Goal: Task Accomplishment & Management: Manage account settings

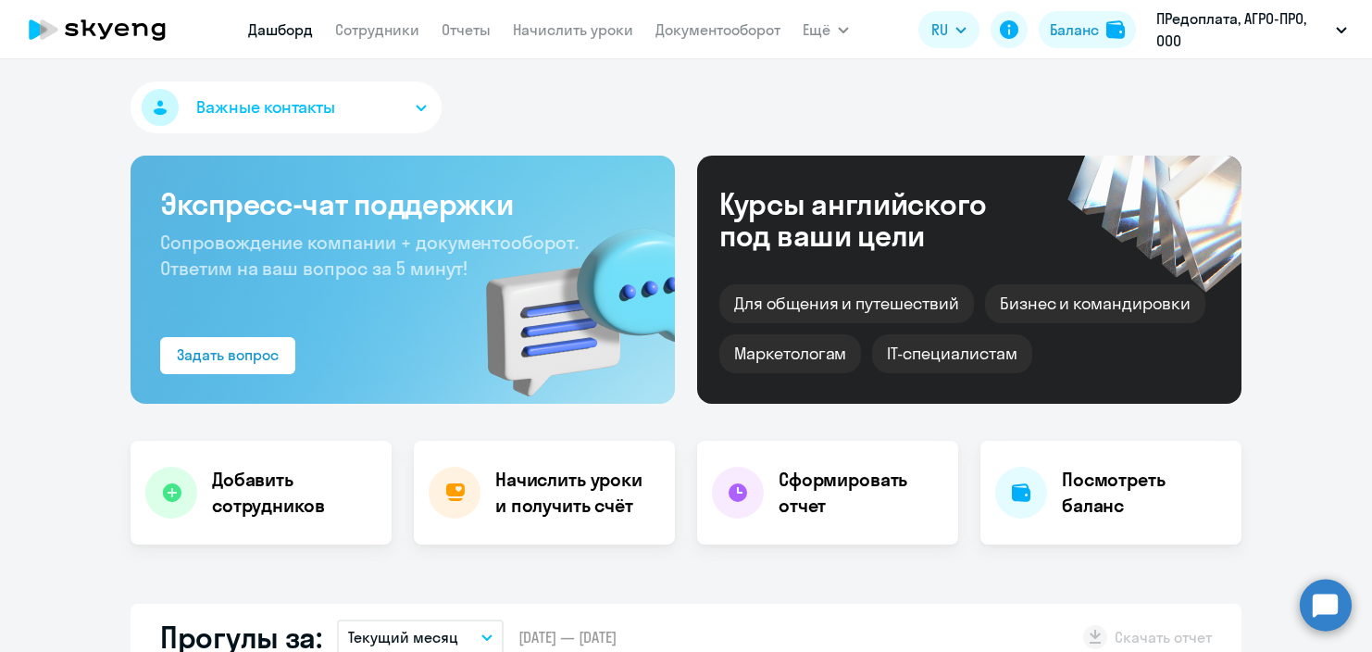
select select "30"
click at [556, 33] on link "Начислить уроки" at bounding box center [573, 29] width 120 height 19
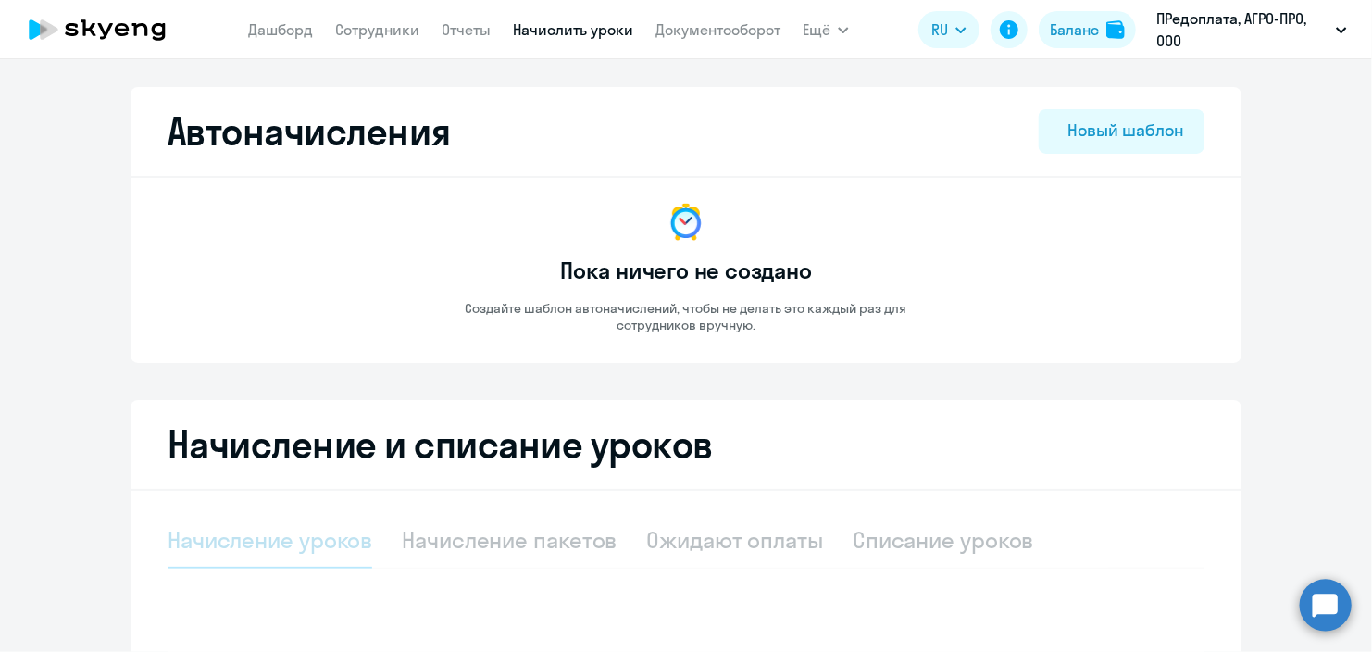
select select "10"
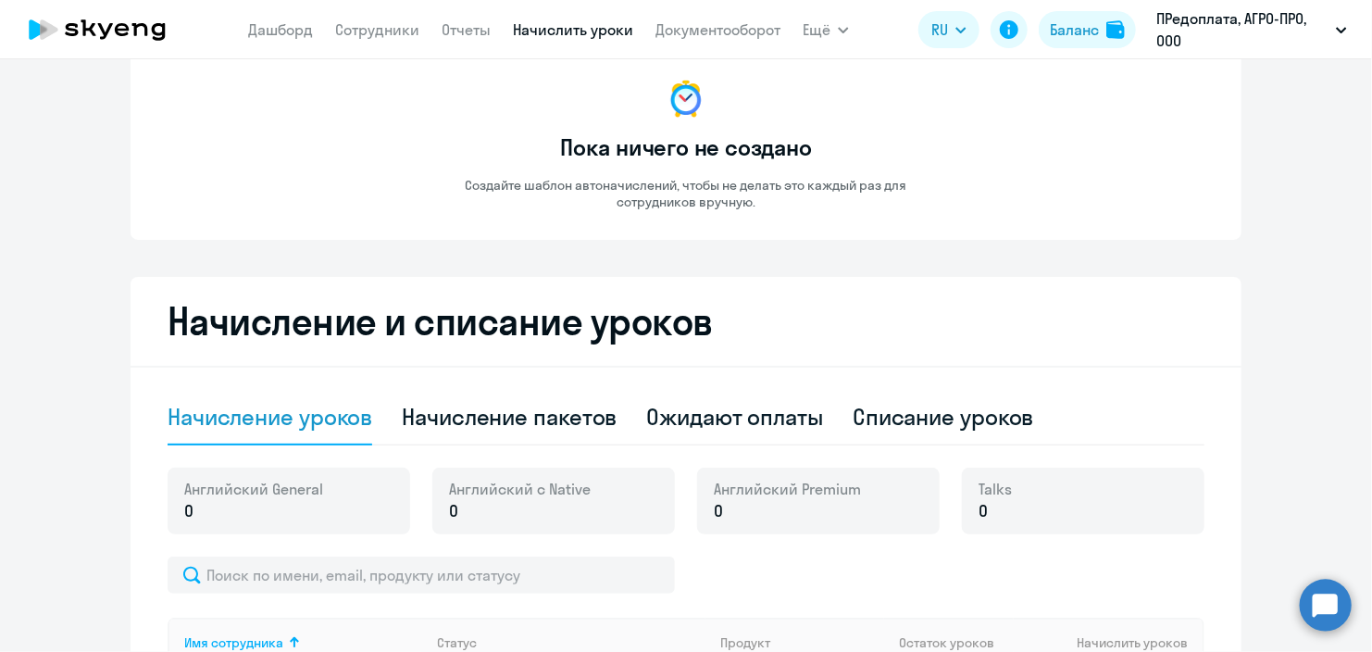
scroll to position [370, 0]
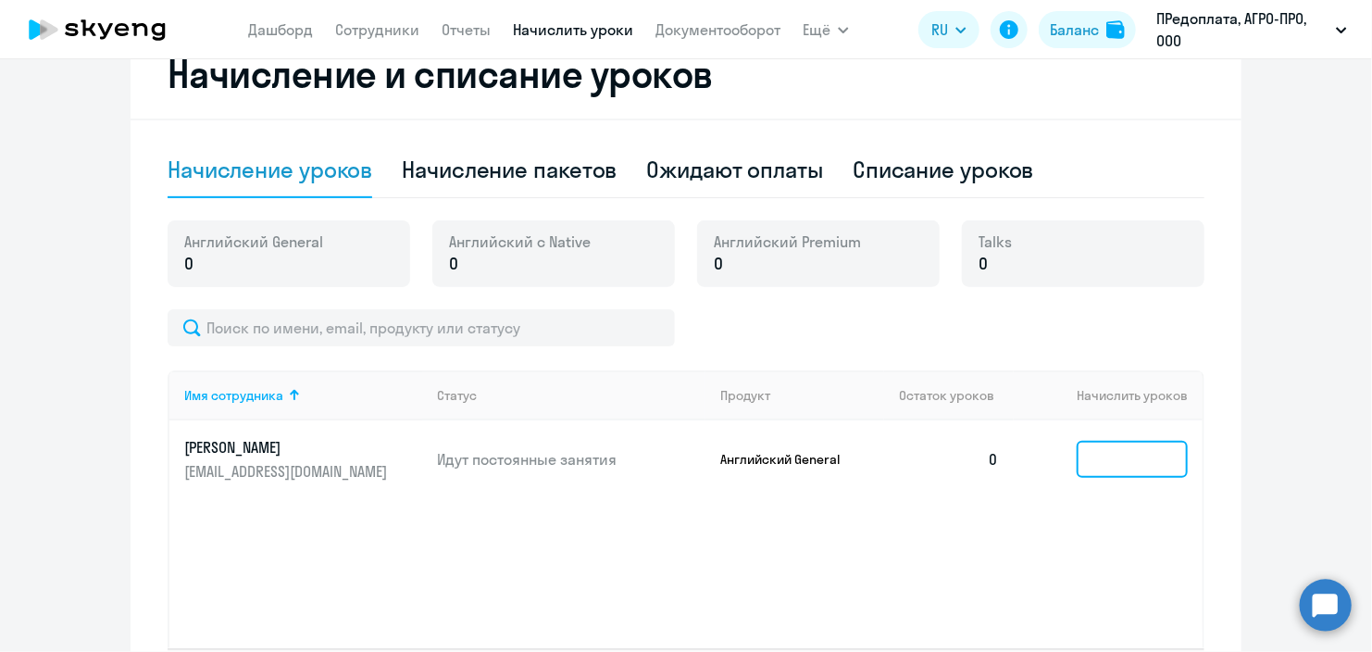
click at [1121, 466] on input at bounding box center [1131, 459] width 111 height 37
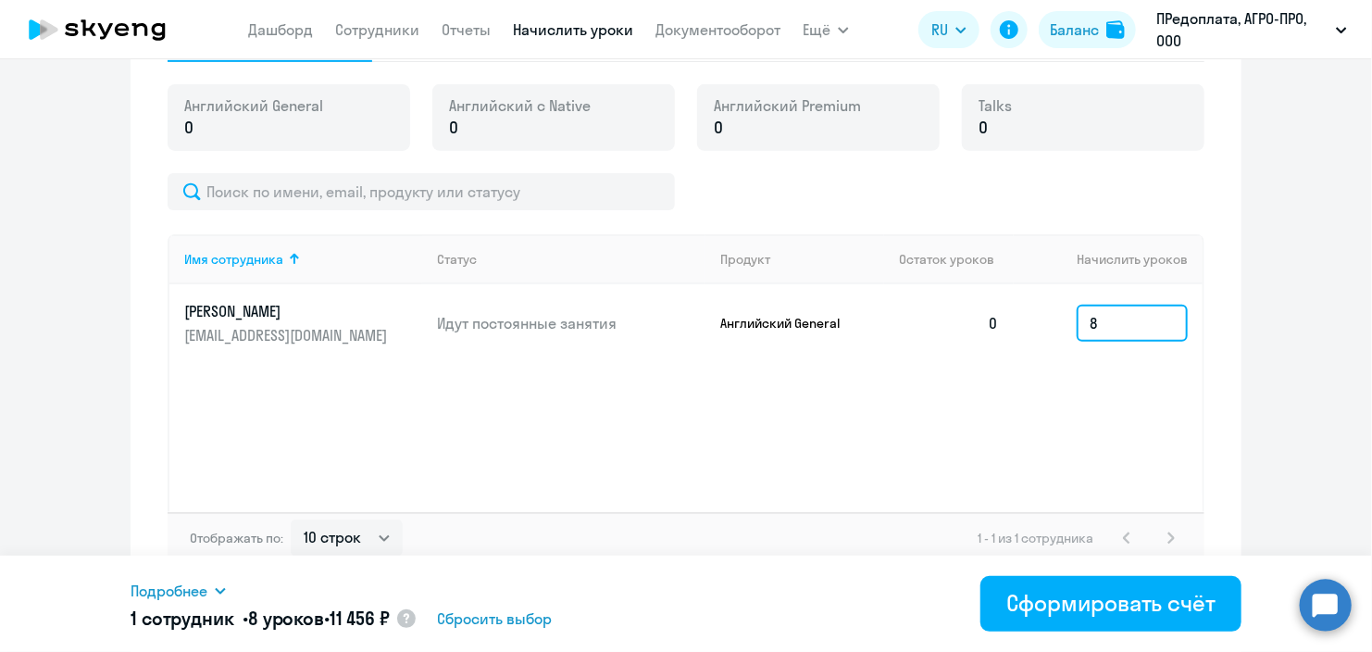
scroll to position [522, 0]
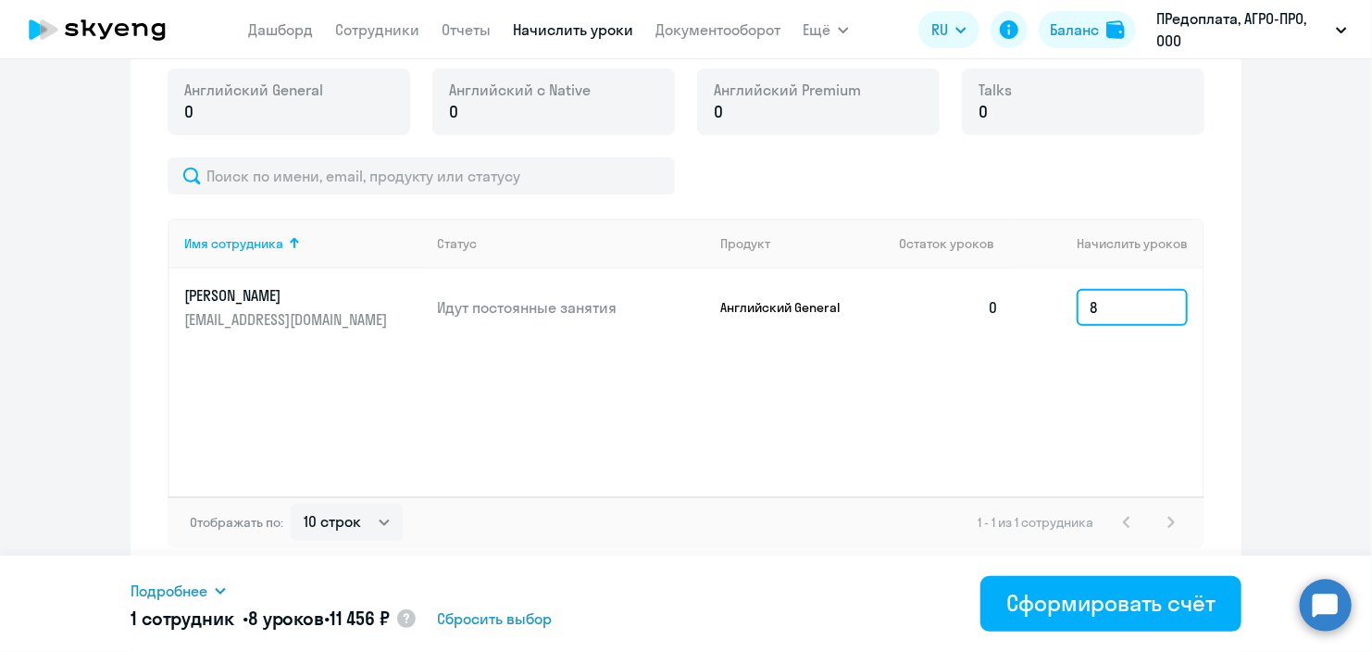
drag, startPoint x: 1094, startPoint y: 302, endPoint x: 1061, endPoint y: 296, distance: 33.8
click at [1061, 296] on td "8" at bounding box center [1107, 307] width 189 height 78
type input "7"
click at [1041, 388] on div "Имя сотрудника Статус Продукт Остаток уроков Начислить уроков [PERSON_NAME] [EM…" at bounding box center [686, 357] width 1037 height 278
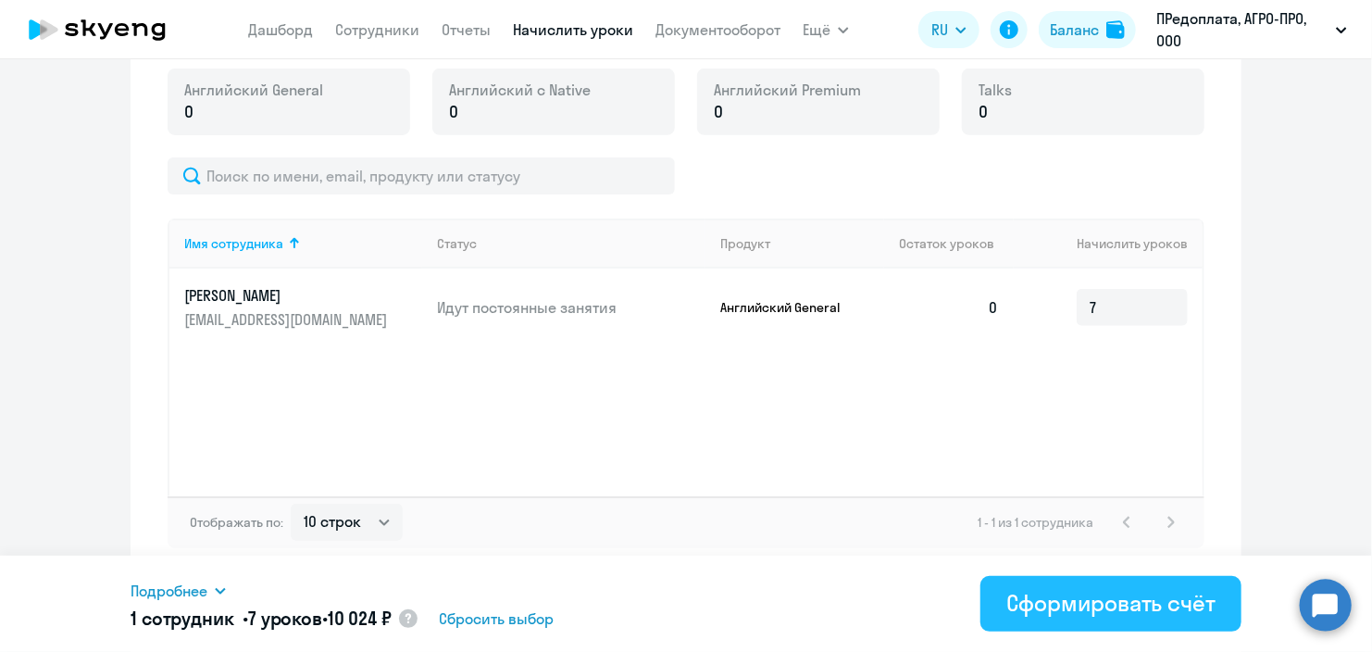
click at [1105, 619] on button "Сформировать счёт" at bounding box center [1110, 604] width 261 height 56
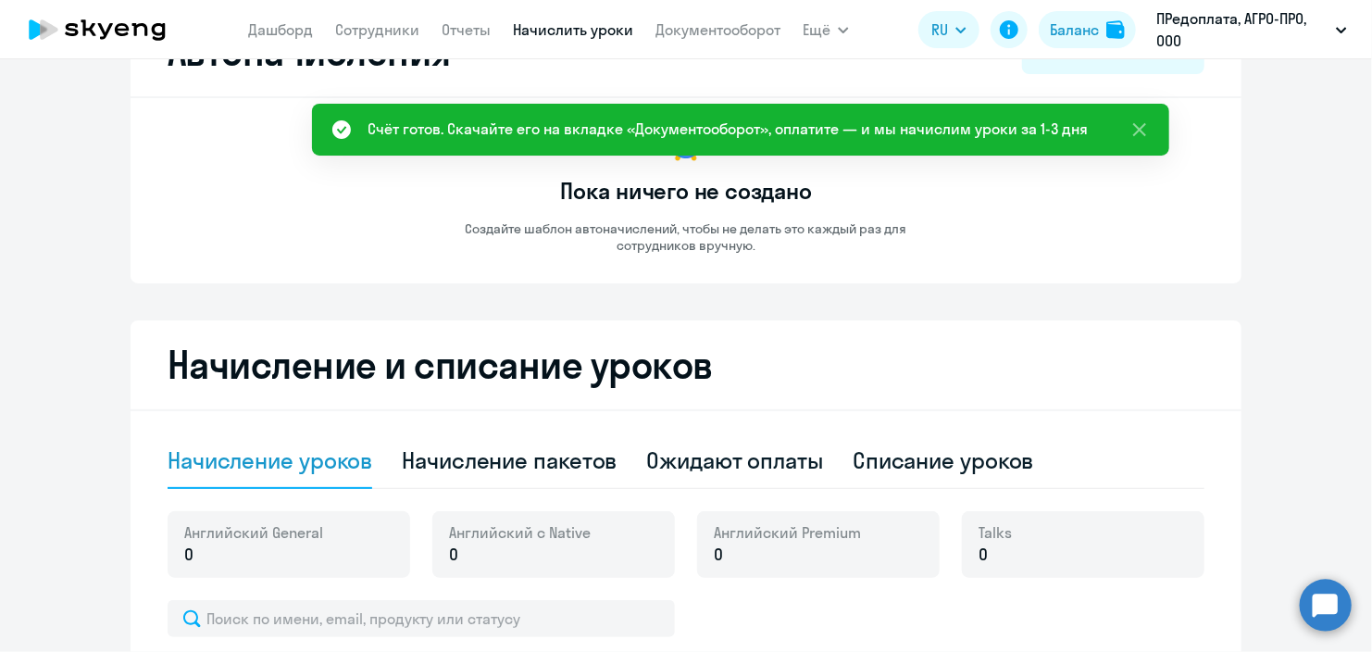
scroll to position [0, 0]
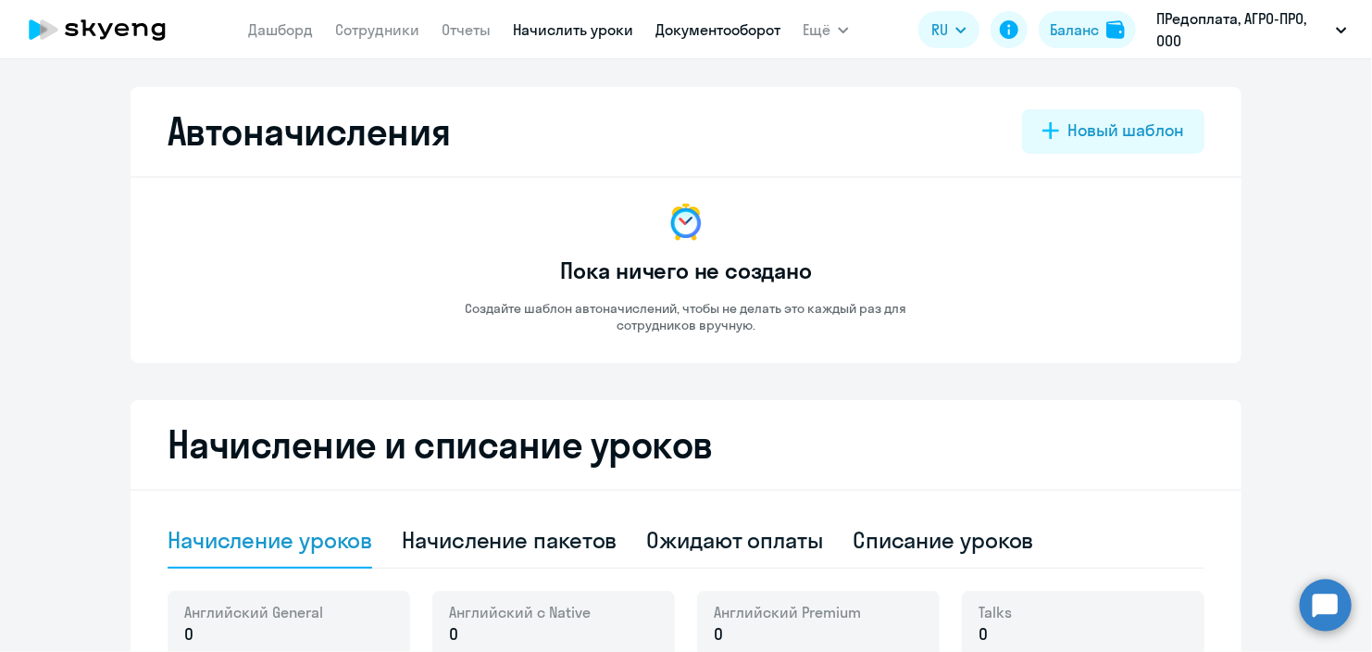
click at [723, 31] on link "Документооборот" at bounding box center [717, 29] width 125 height 19
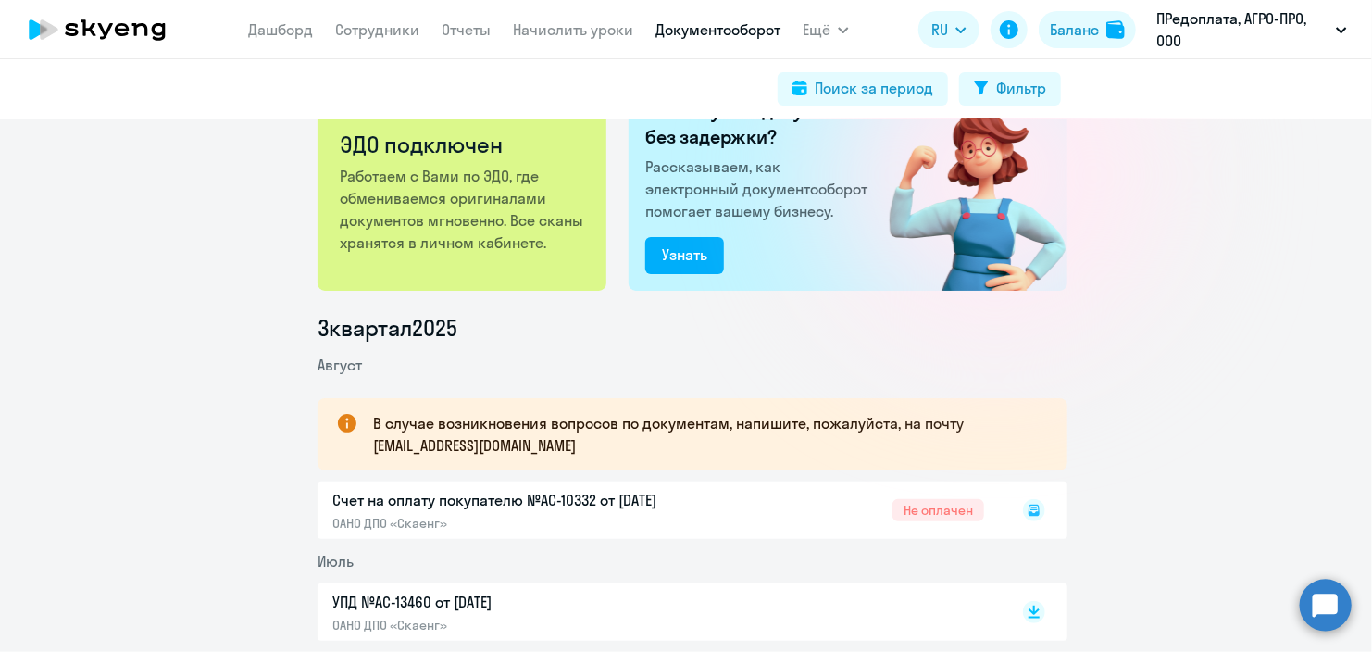
scroll to position [93, 0]
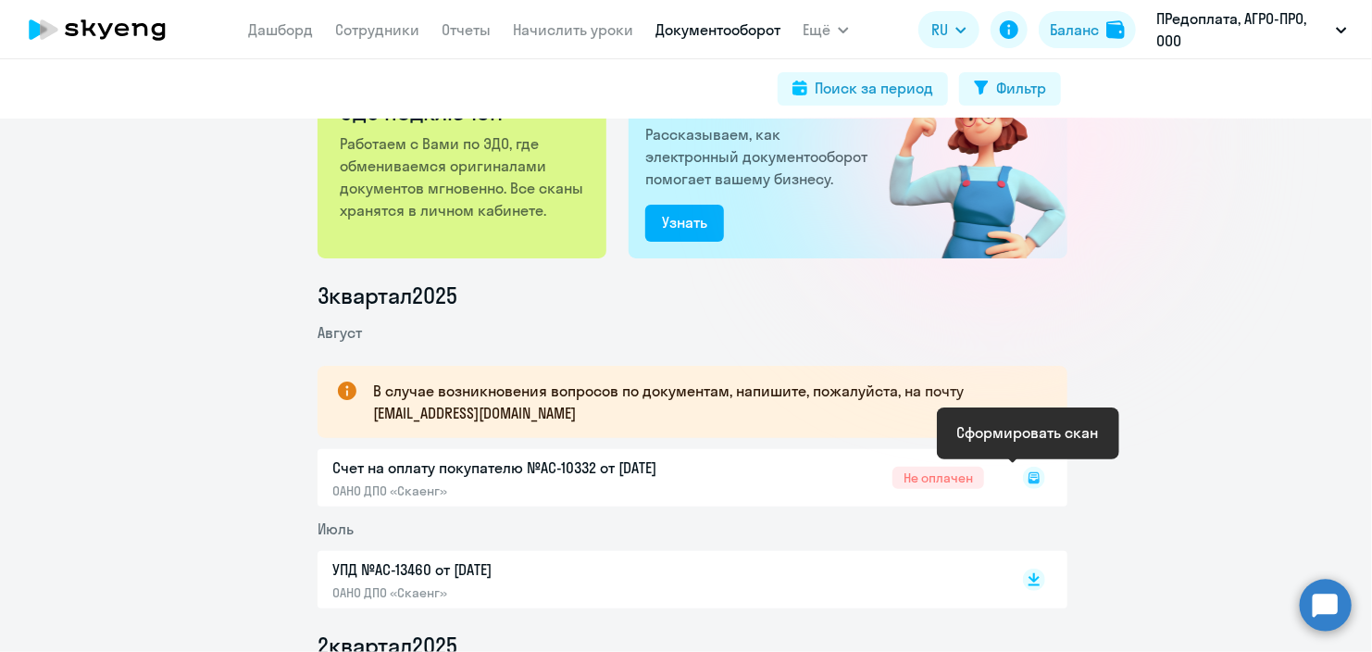
click at [1030, 480] on icon at bounding box center [1033, 477] width 11 height 11
click at [1028, 479] on rect at bounding box center [1034, 477] width 22 height 22
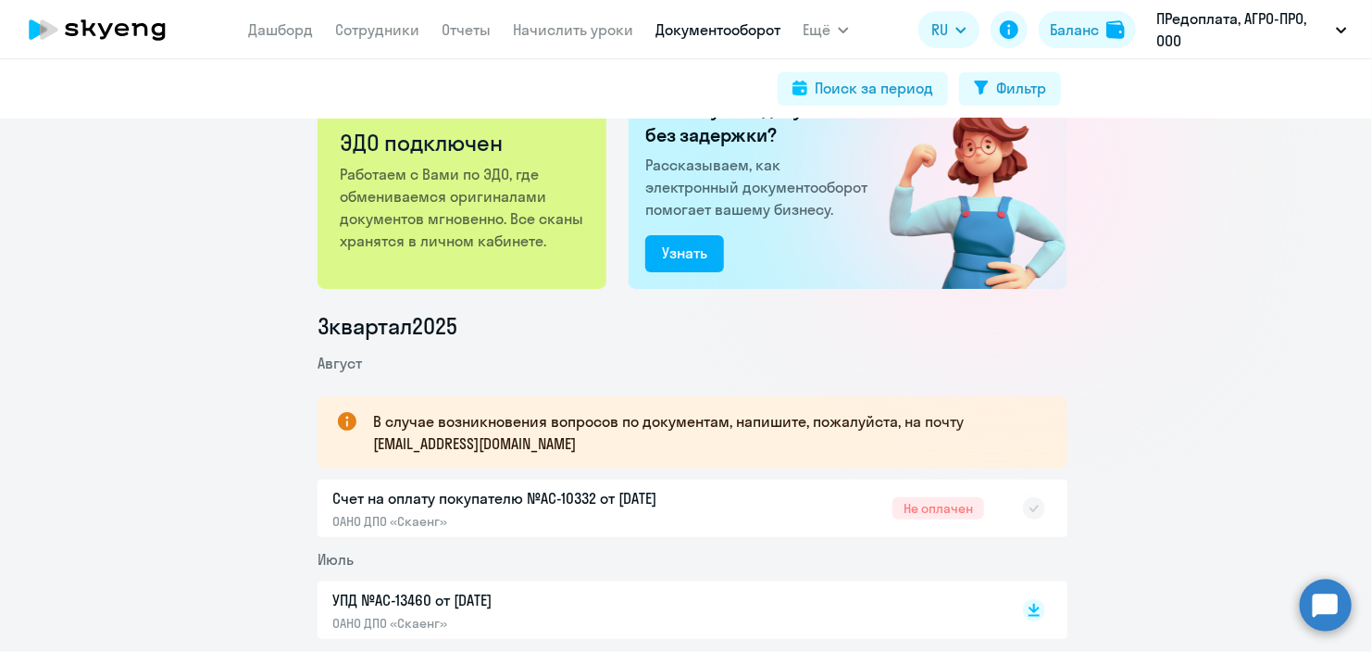
scroll to position [0, 0]
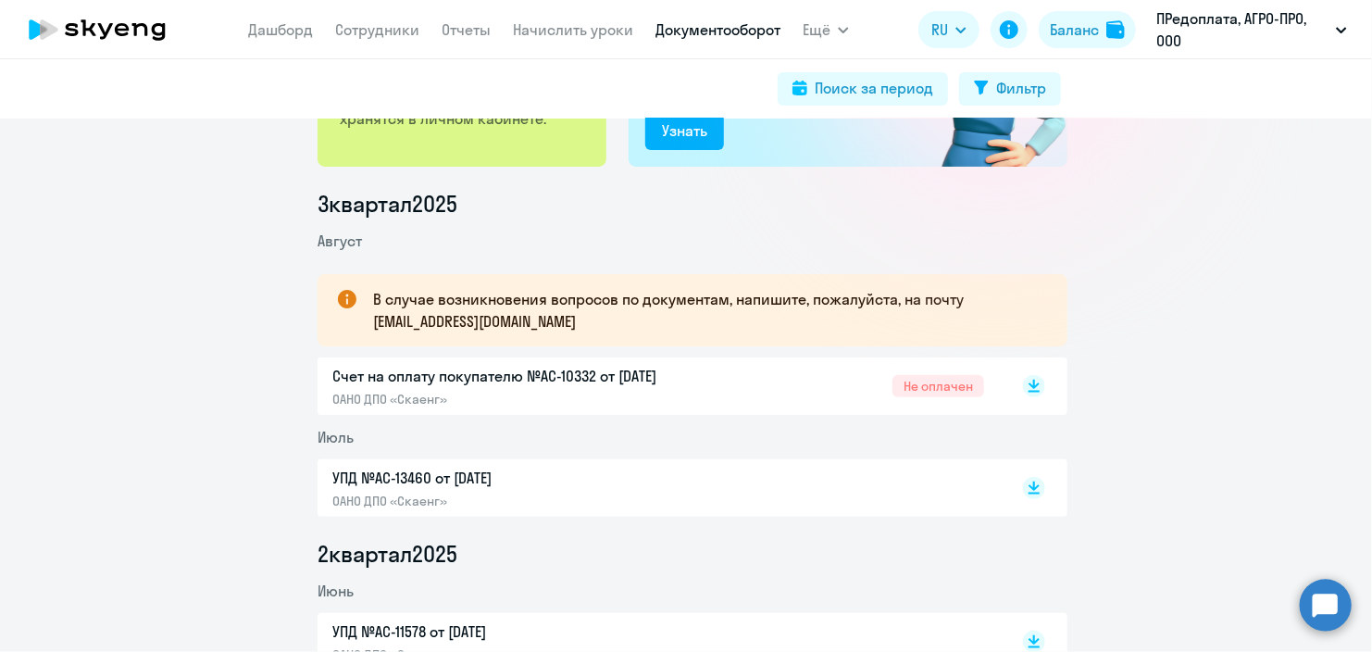
scroll to position [185, 0]
click at [1034, 393] on rect at bounding box center [1034, 385] width 22 height 22
